Goal: Task Accomplishment & Management: Use online tool/utility

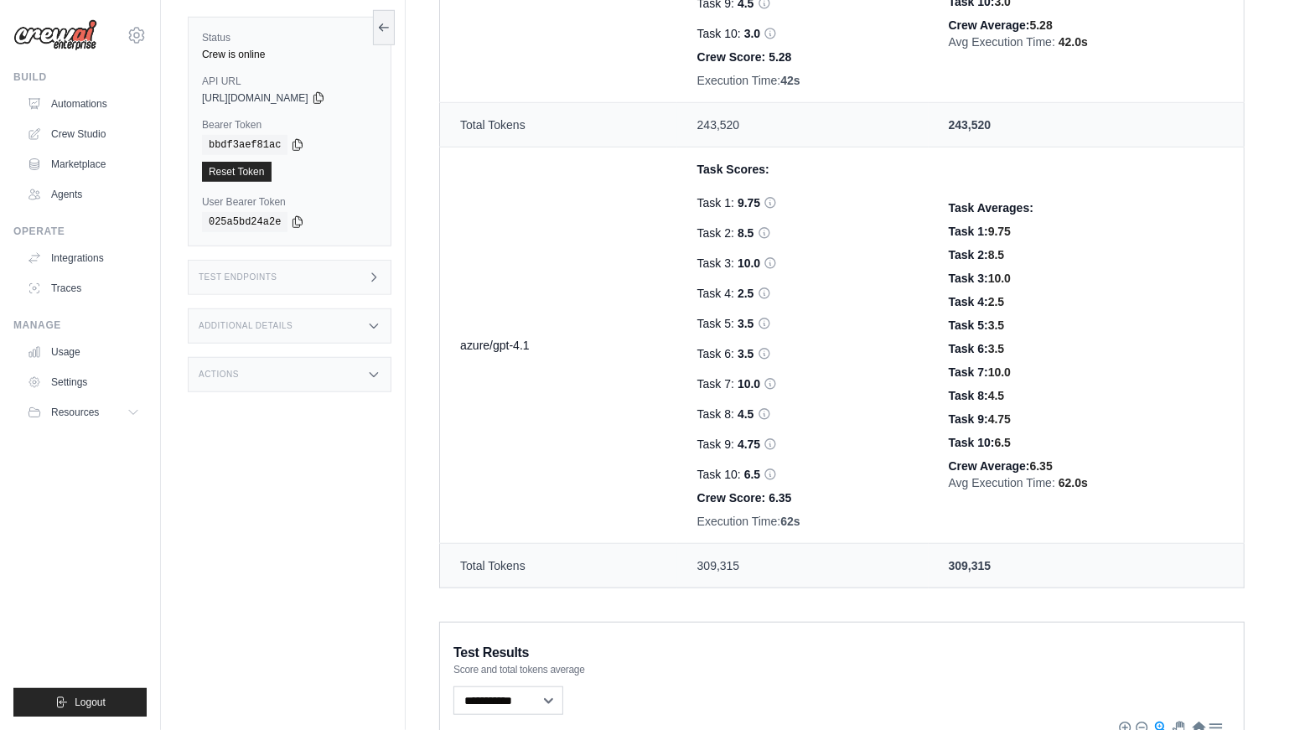
scroll to position [868, 0]
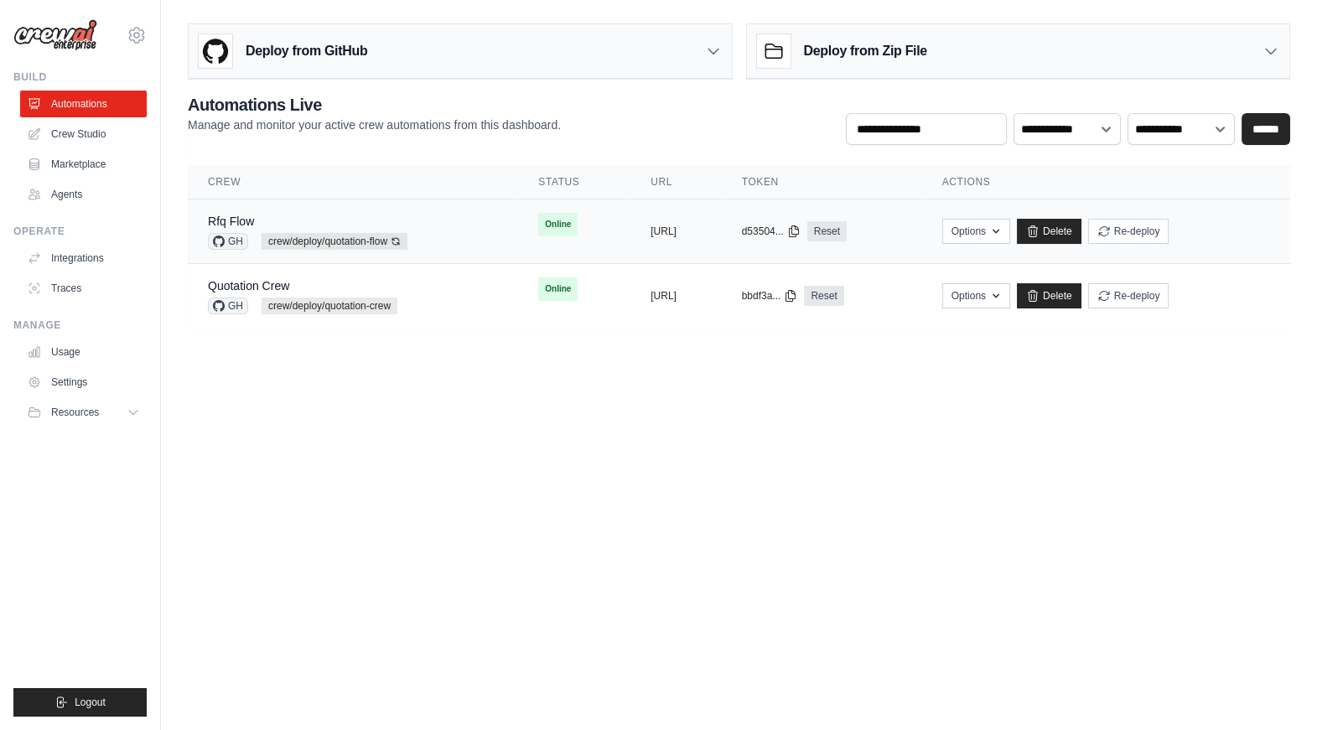
click at [467, 226] on td "Rfq Flow GH crew/deploy/quotation-flow Auto-deploy enabled" at bounding box center [353, 231] width 330 height 65
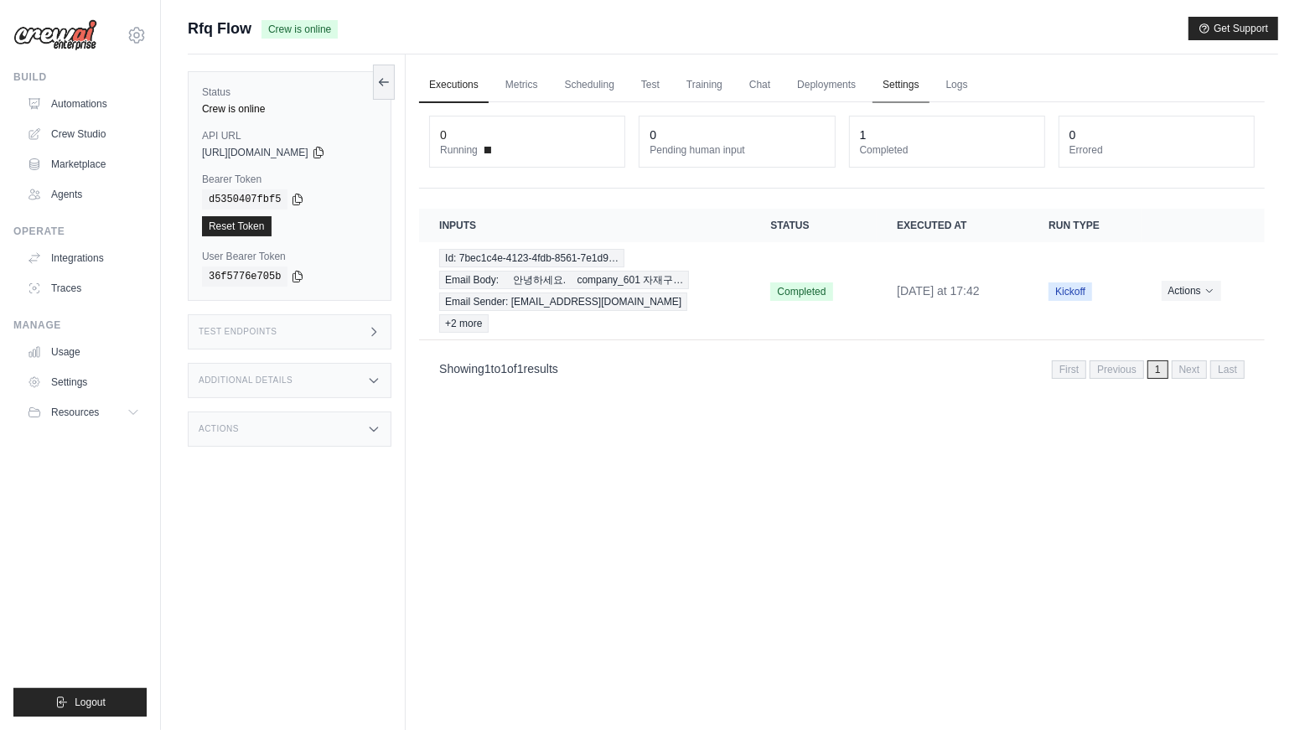
click at [885, 84] on link "Settings" at bounding box center [900, 85] width 56 height 35
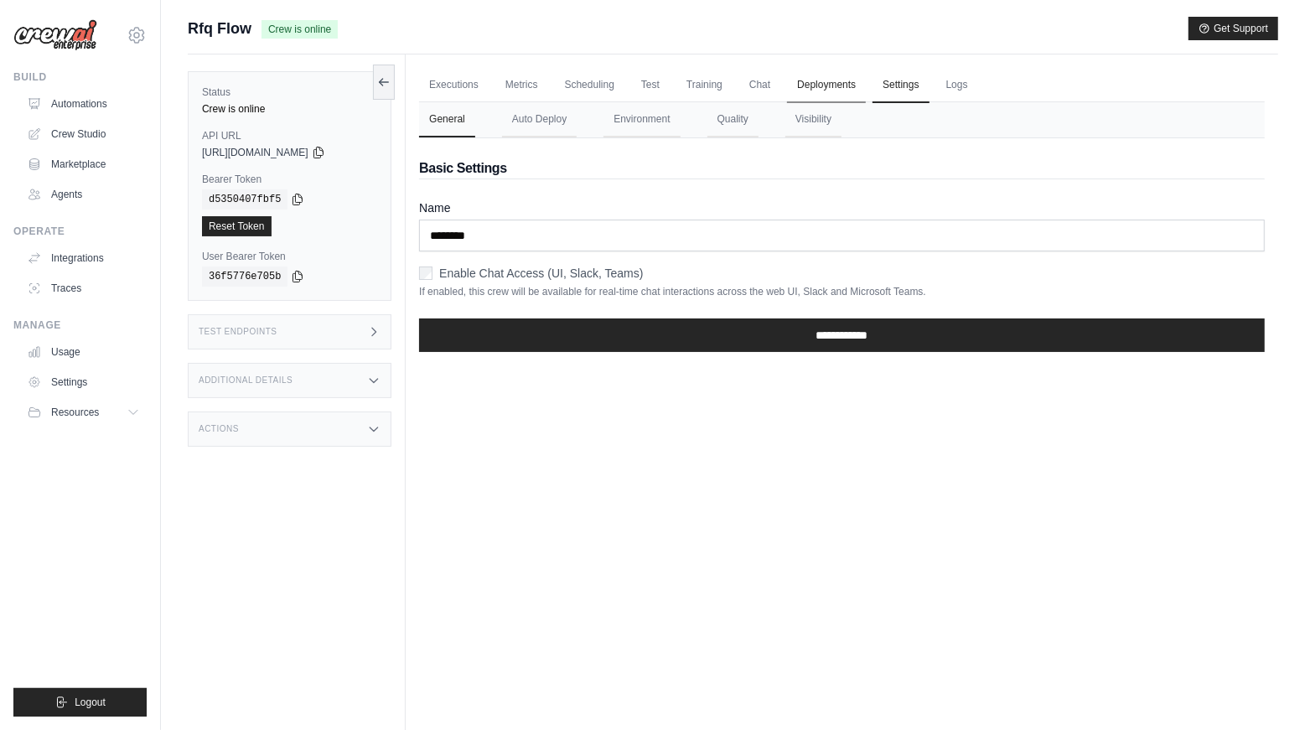
click at [787, 79] on link "Deployments" at bounding box center [826, 85] width 79 height 35
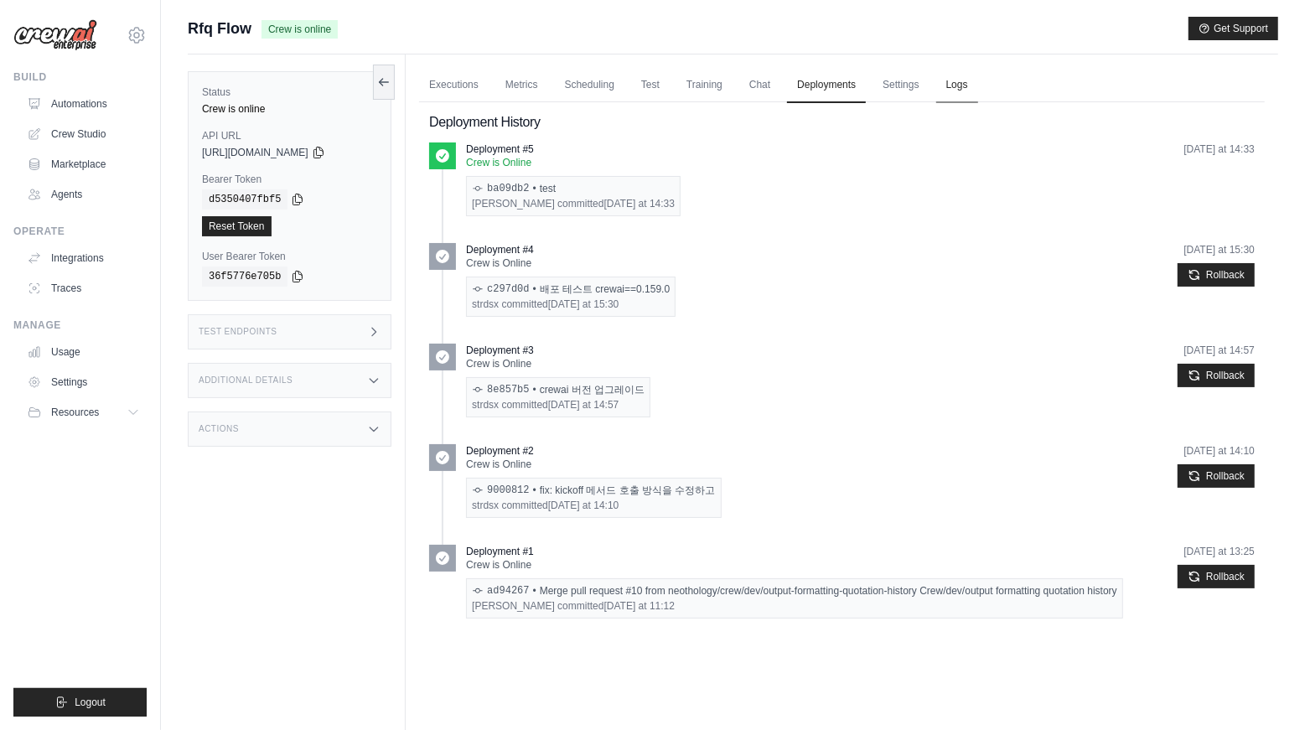
click at [936, 84] on link "Logs" at bounding box center [957, 85] width 42 height 35
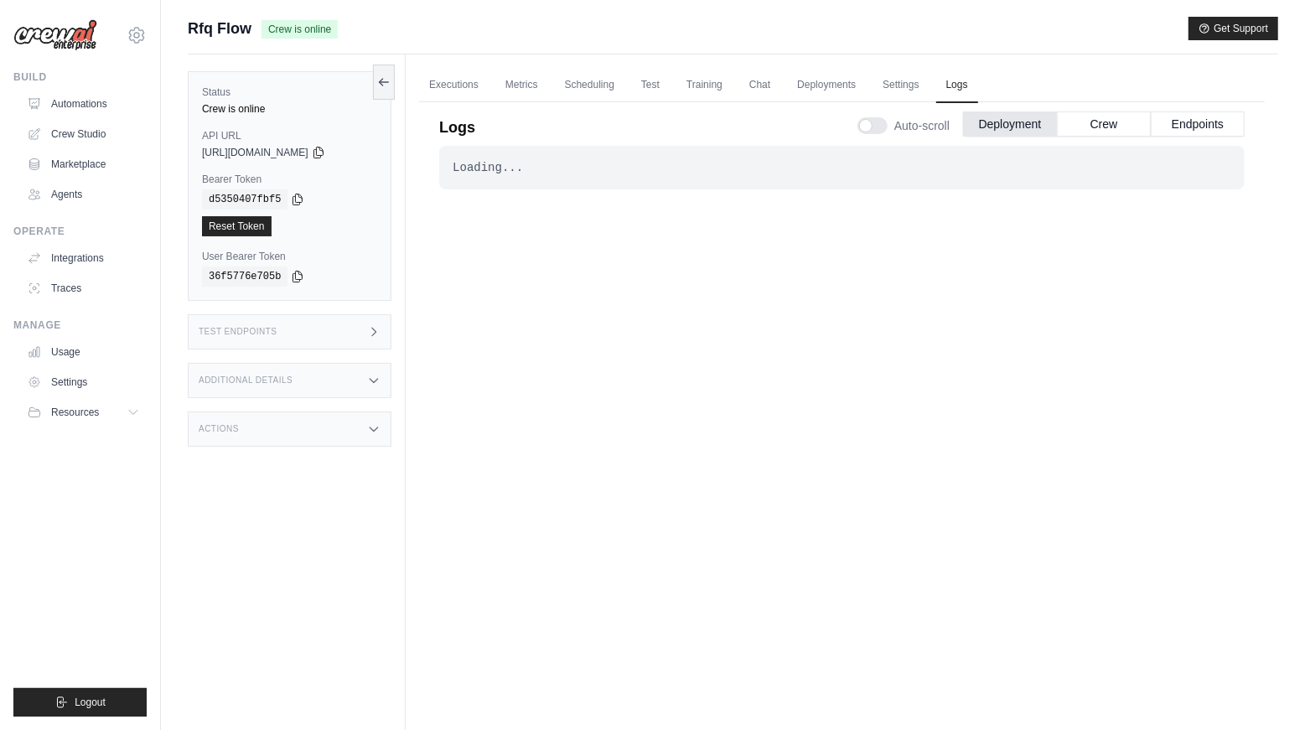
click at [853, 92] on div "Logs Auto-scroll Deployment Crew Endpoints Loading... . . . Successful Now 1h 3…" at bounding box center [842, 402] width 846 height 620
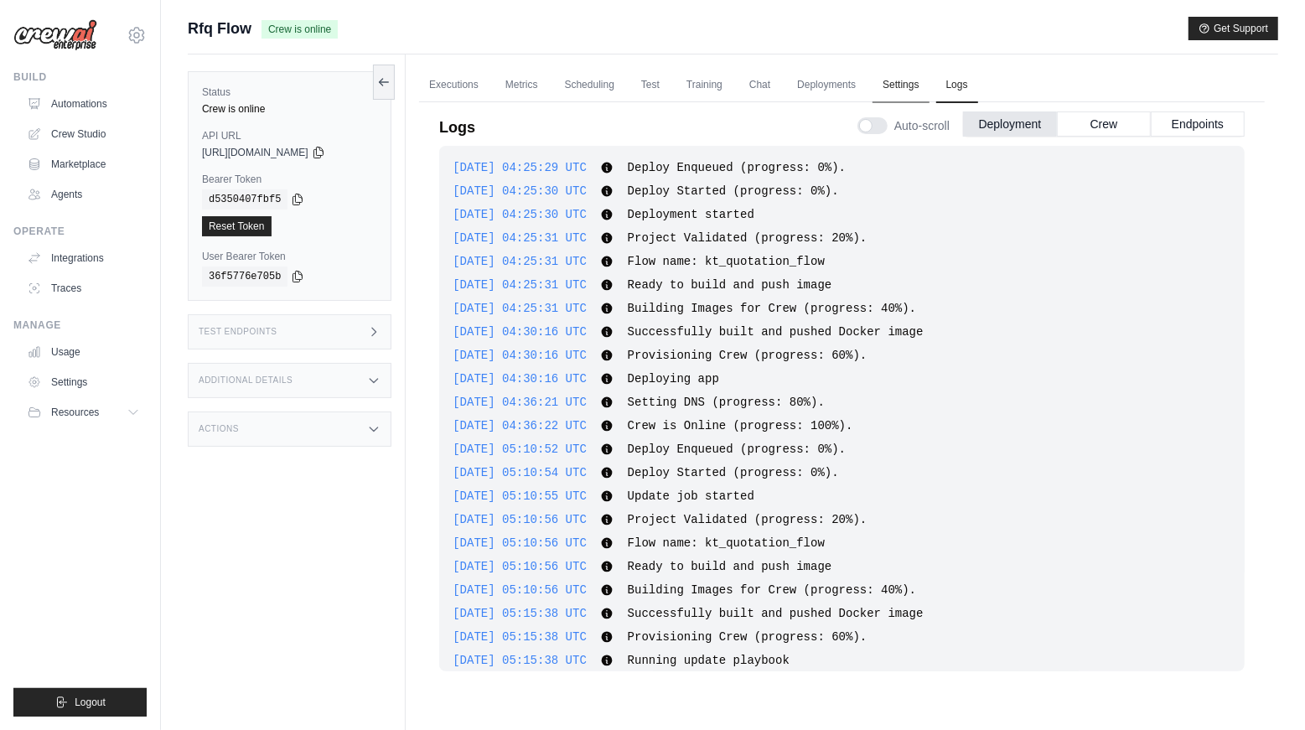
scroll to position [908, 0]
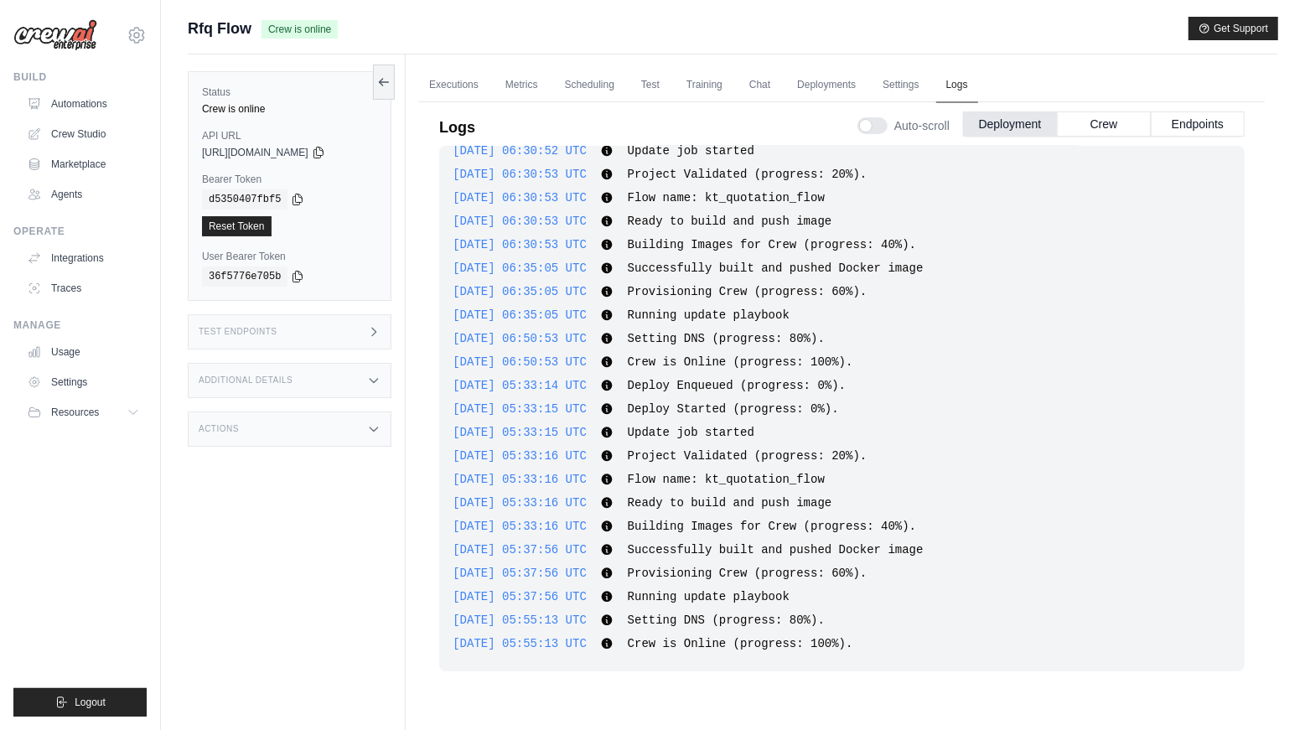
click at [936, 70] on link "Logs" at bounding box center [957, 85] width 42 height 35
click at [885, 80] on link "Settings" at bounding box center [900, 85] width 56 height 35
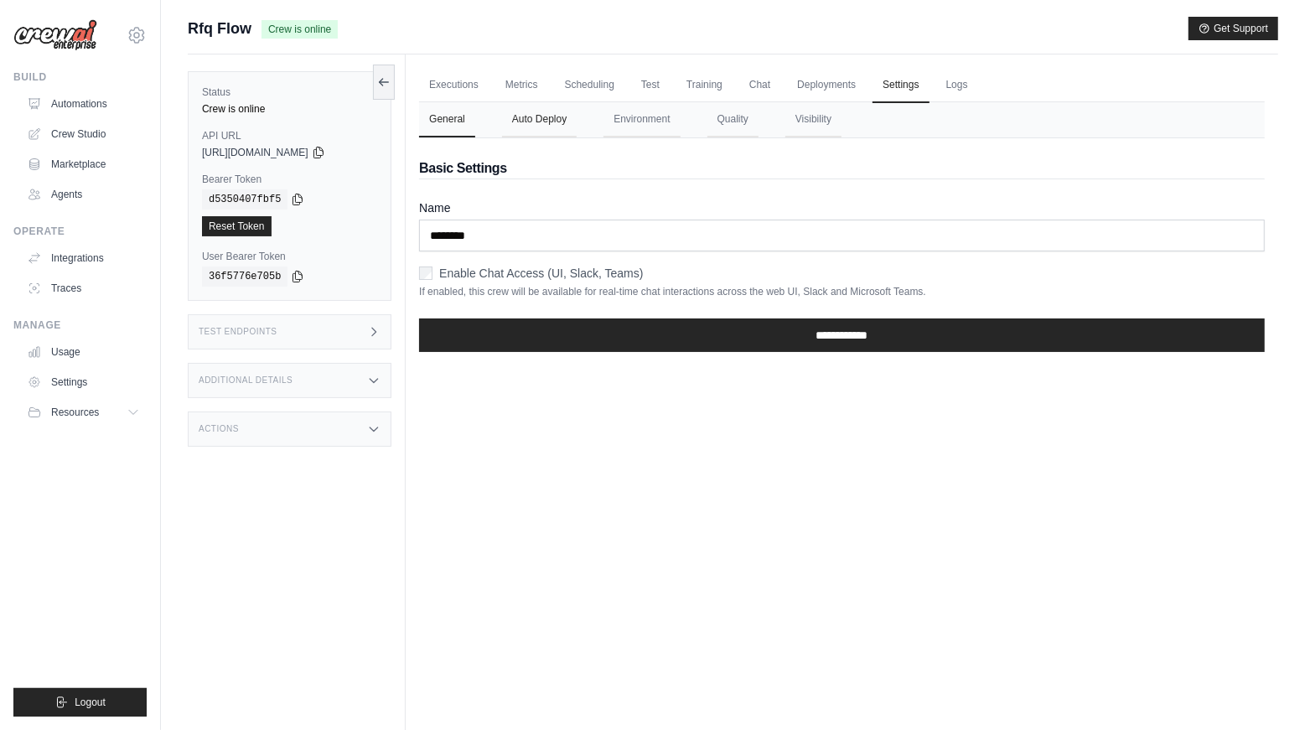
click at [553, 120] on button "Auto Deploy" at bounding box center [539, 119] width 75 height 35
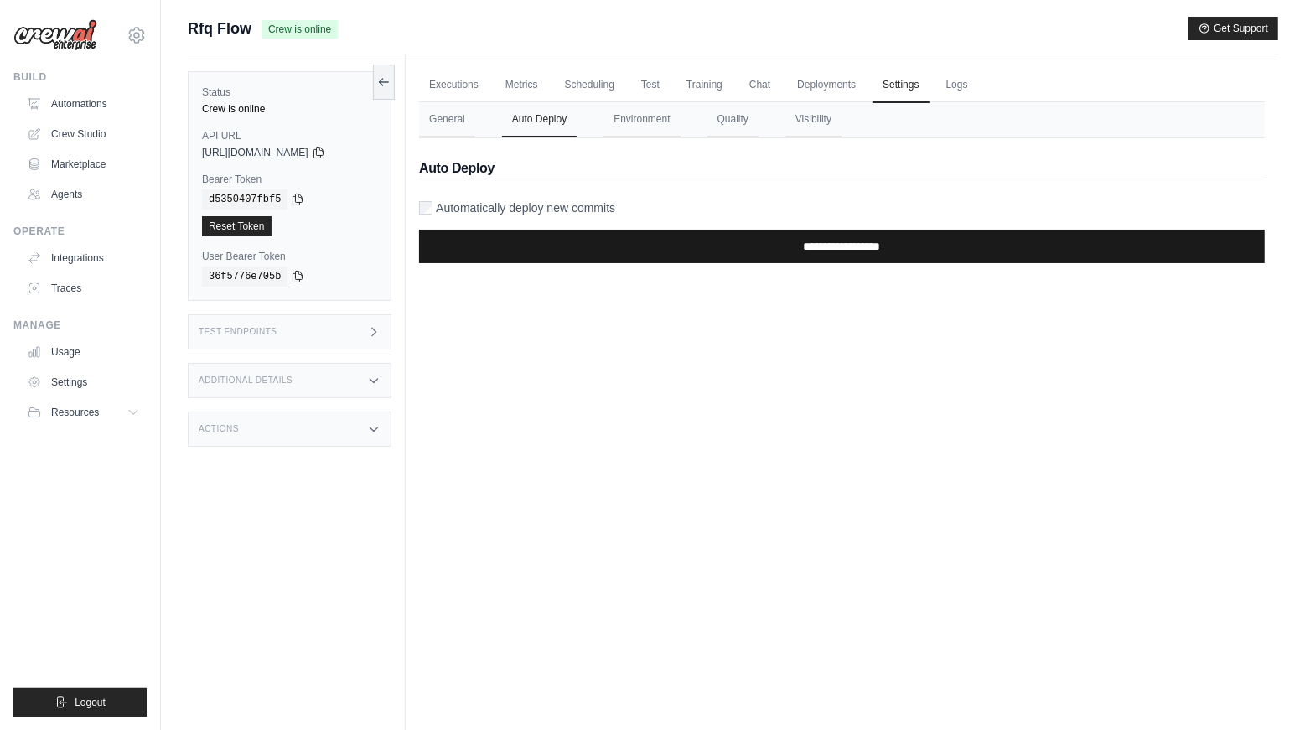
click at [599, 237] on input "**********" at bounding box center [842, 247] width 846 height 34
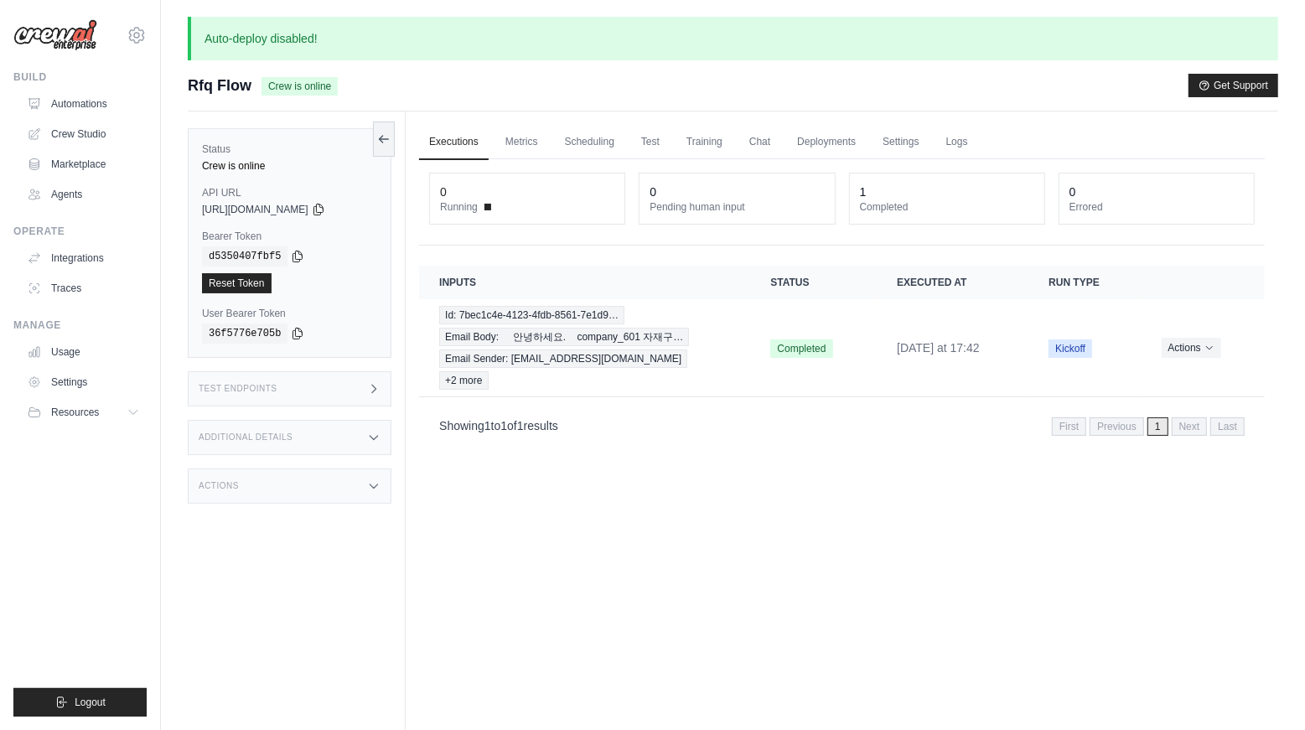
click at [544, 551] on div "Executions Metrics Scheduling Test Training Chat Deployments Settings Logs 0 Ru…" at bounding box center [842, 476] width 872 height 730
